Goal: Book appointment/travel/reservation

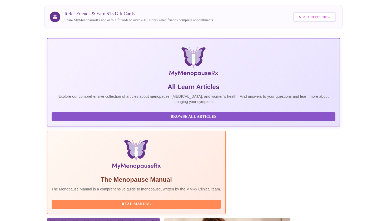
scroll to position [69, 0]
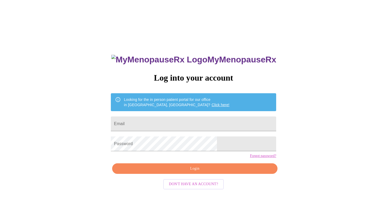
scroll to position [5, 0]
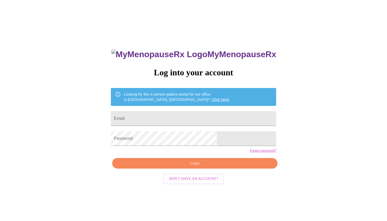
click at [245, 187] on center "Don't have an account?" at bounding box center [193, 179] width 165 height 16
type input "[EMAIL_ADDRESS][DOMAIN_NAME]"
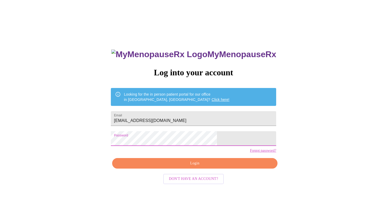
click at [187, 167] on span "Login" at bounding box center [194, 163] width 153 height 7
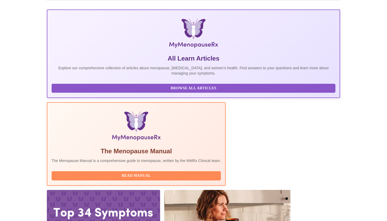
scroll to position [67, 0]
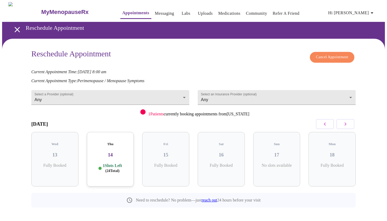
click at [108, 152] on h3 "14" at bounding box center [110, 155] width 39 height 6
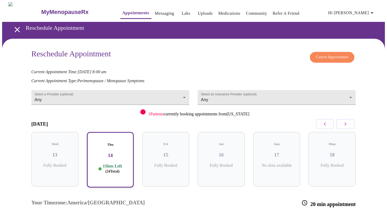
click at [382, 185] on div "Reschedule Appointment Cancel Appointment Current Appointment Time: Aug 15, 202…" at bounding box center [193, 171] width 383 height 265
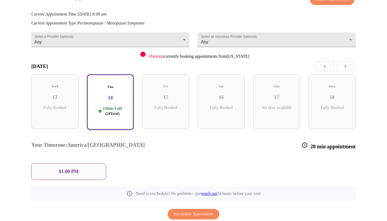
scroll to position [58, 0]
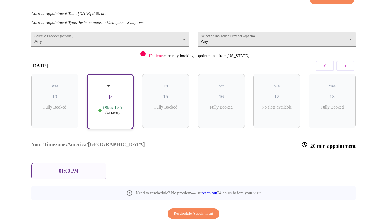
click at [96, 163] on div "01:00 PM" at bounding box center [68, 171] width 75 height 17
click at [180, 210] on span "Reschedule Appointment" at bounding box center [193, 213] width 39 height 7
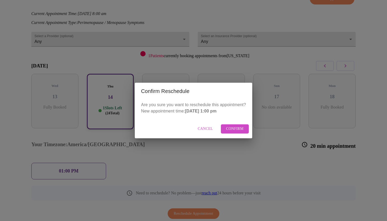
click at [233, 130] on span "Confirm" at bounding box center [235, 129] width 18 height 7
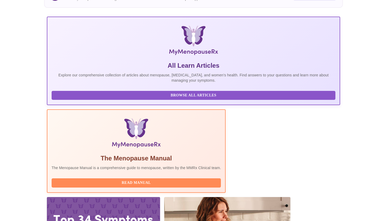
scroll to position [62, 0]
